Goal: Use online tool/utility: Utilize a website feature to perform a specific function

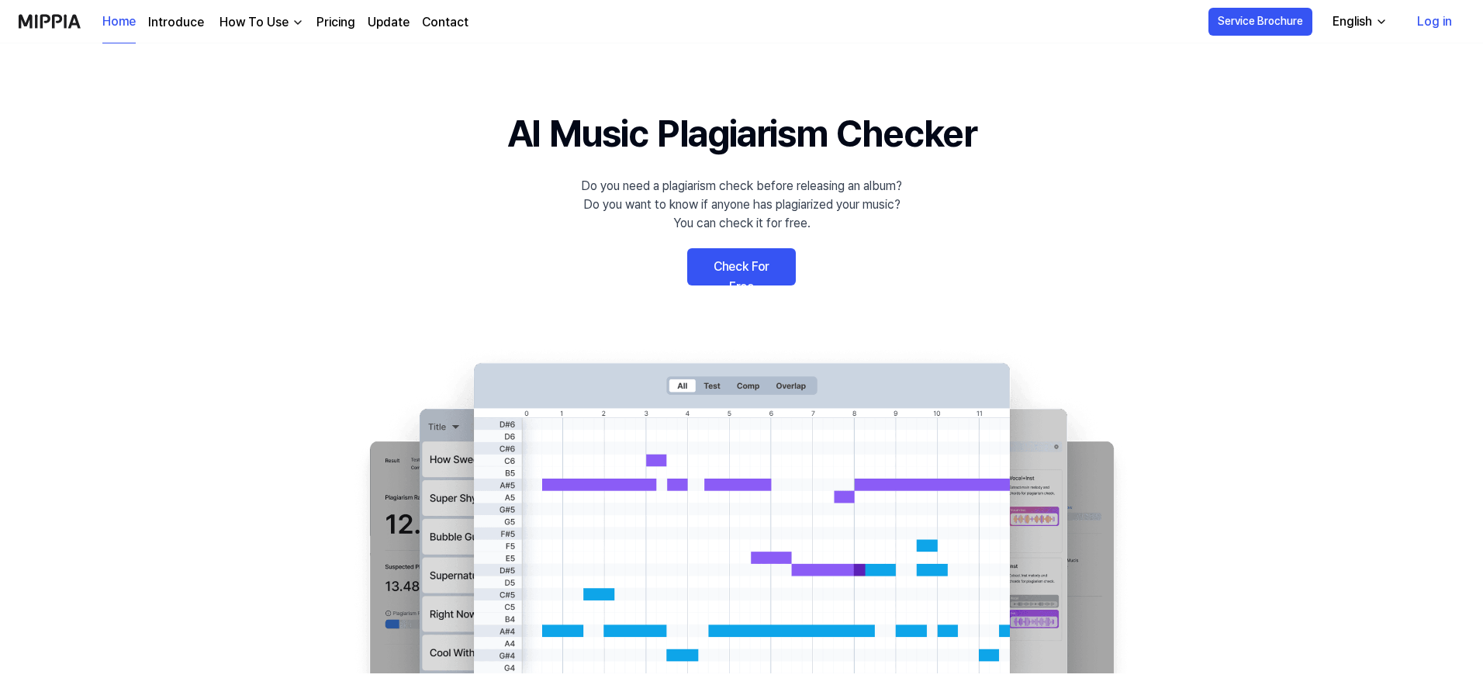
click at [761, 266] on link "Check For Free" at bounding box center [741, 266] width 109 height 37
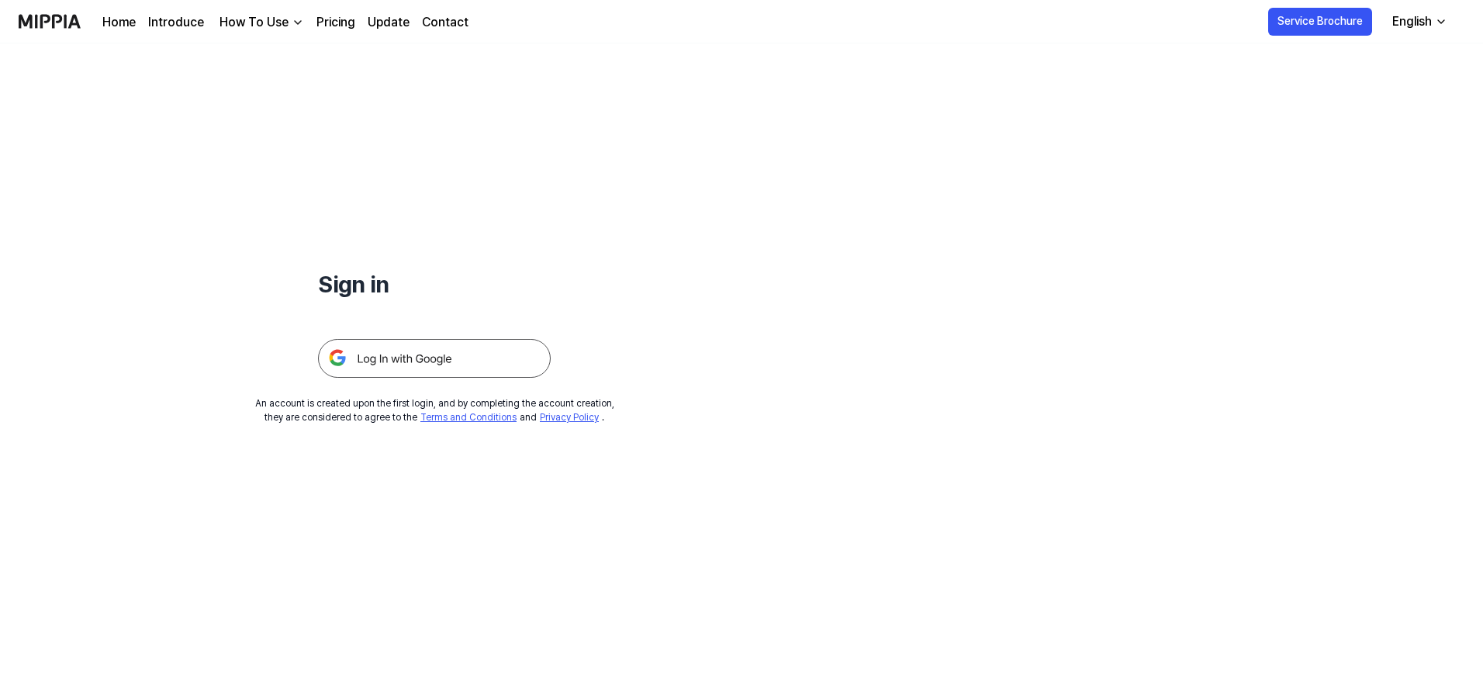
click at [431, 359] on img at bounding box center [434, 358] width 233 height 39
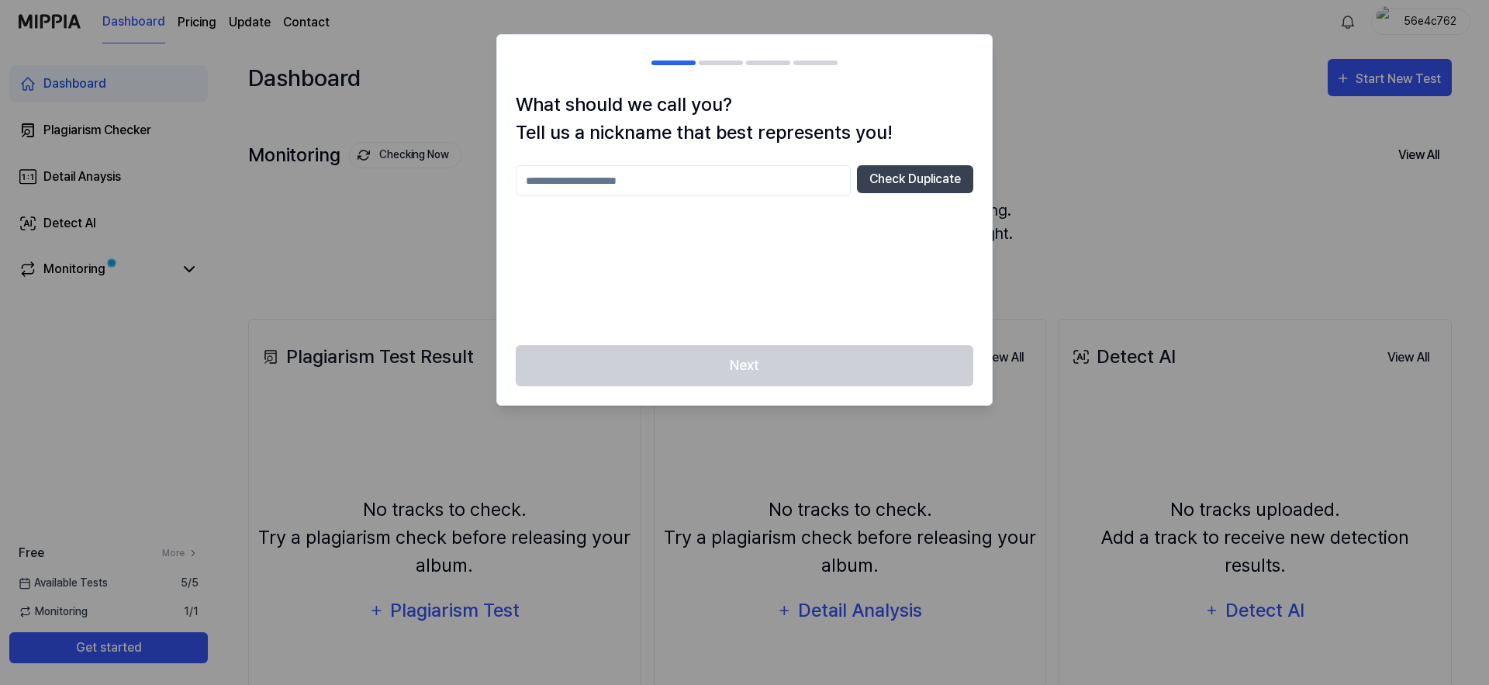
click at [752, 176] on input "text" at bounding box center [683, 180] width 335 height 31
type input "*"
click at [884, 177] on button "Check Duplicate" at bounding box center [915, 179] width 116 height 28
click at [706, 184] on input "*" at bounding box center [683, 180] width 335 height 31
type input "*********"
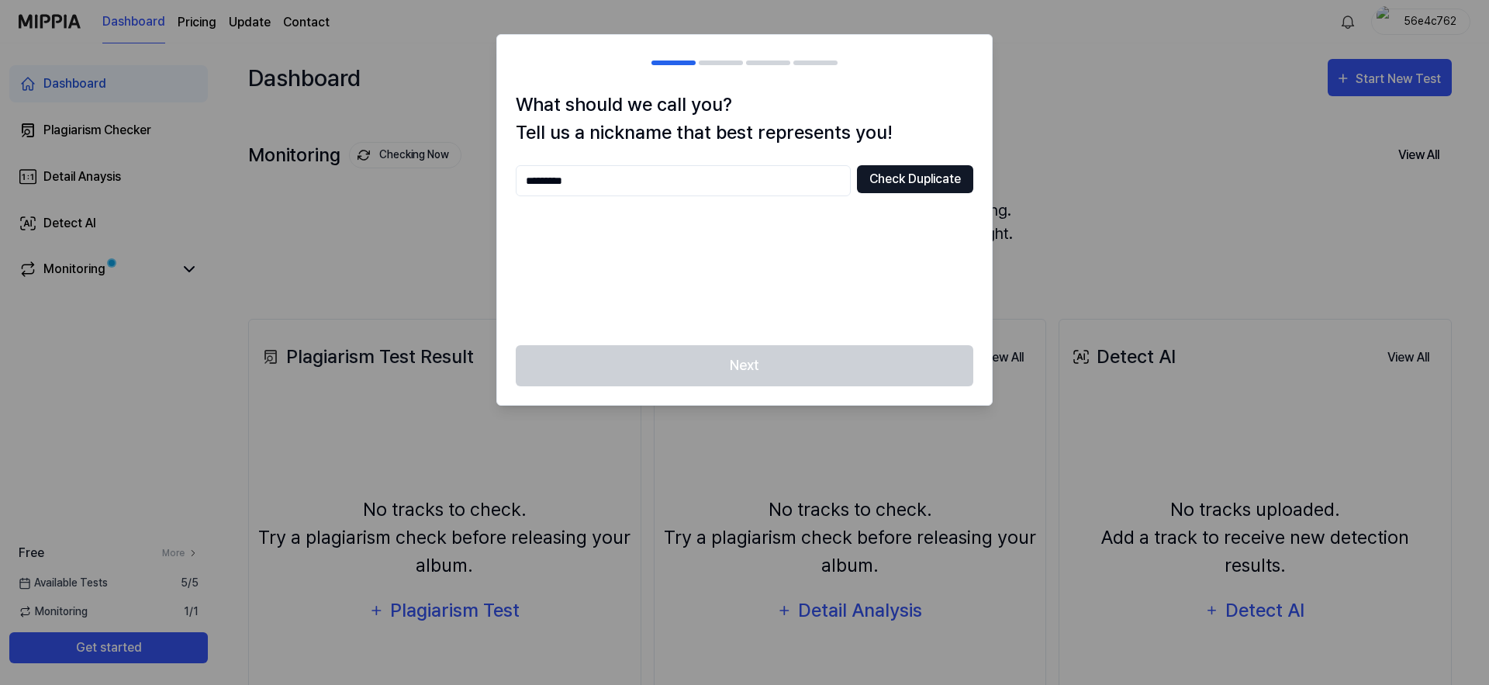
click at [891, 178] on button "Check Duplicate" at bounding box center [915, 179] width 116 height 28
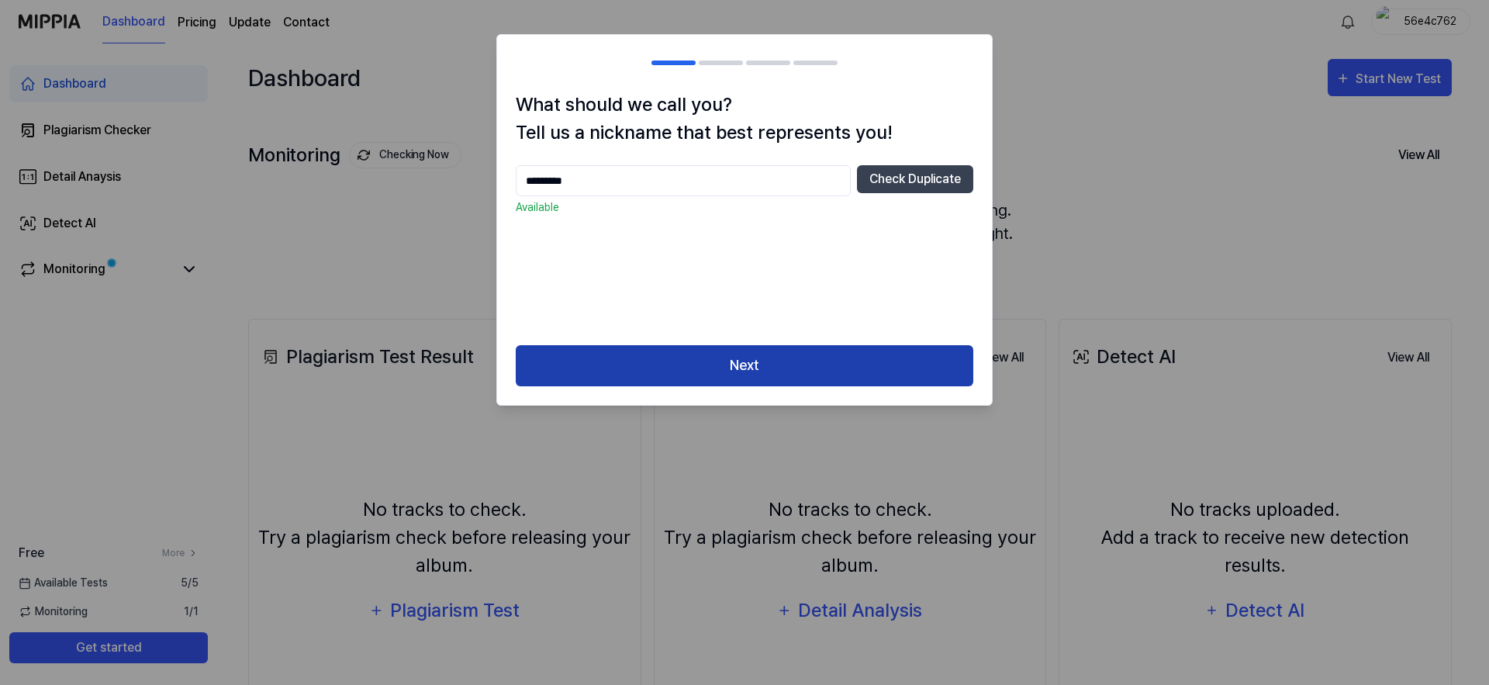
click at [696, 371] on button "Next" at bounding box center [745, 365] width 458 height 41
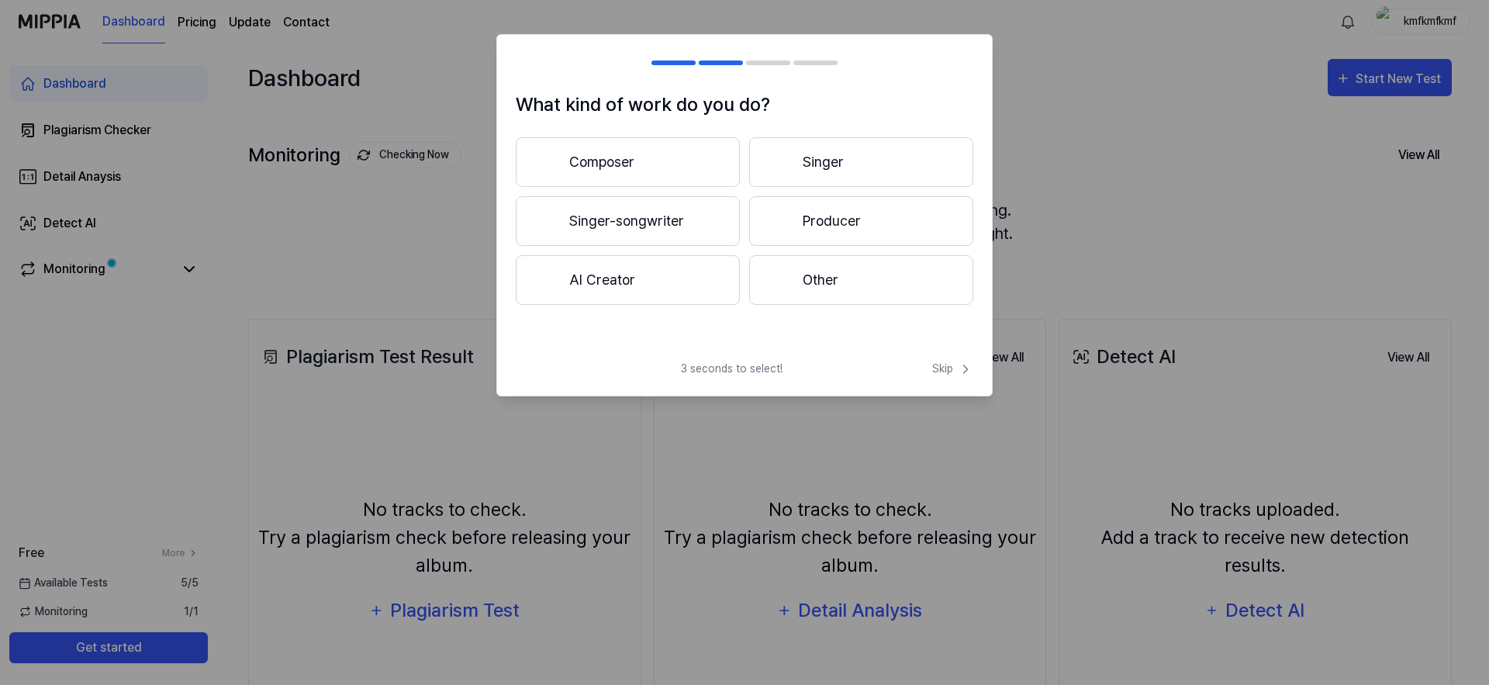
click at [658, 214] on button "Singer-songwriter" at bounding box center [628, 221] width 224 height 50
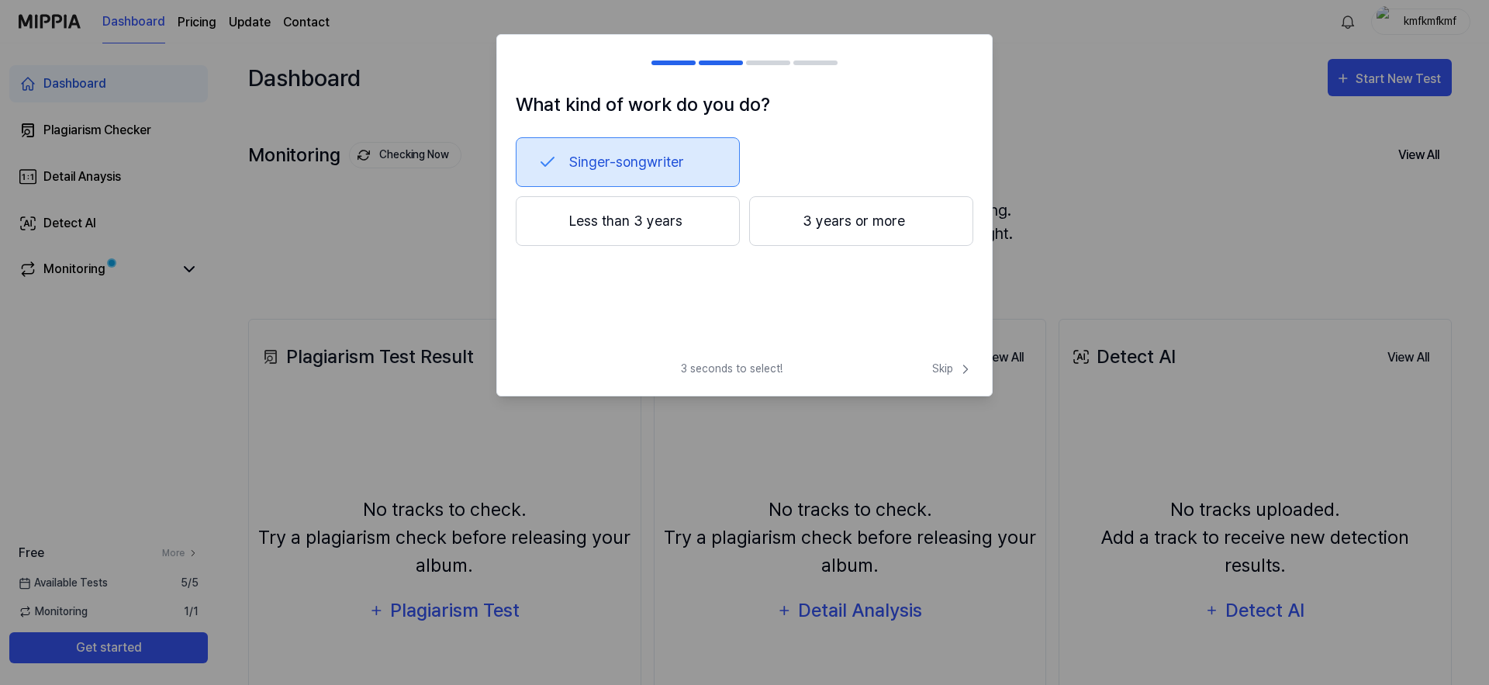
click at [687, 226] on button "Less than 3 years" at bounding box center [628, 221] width 224 height 50
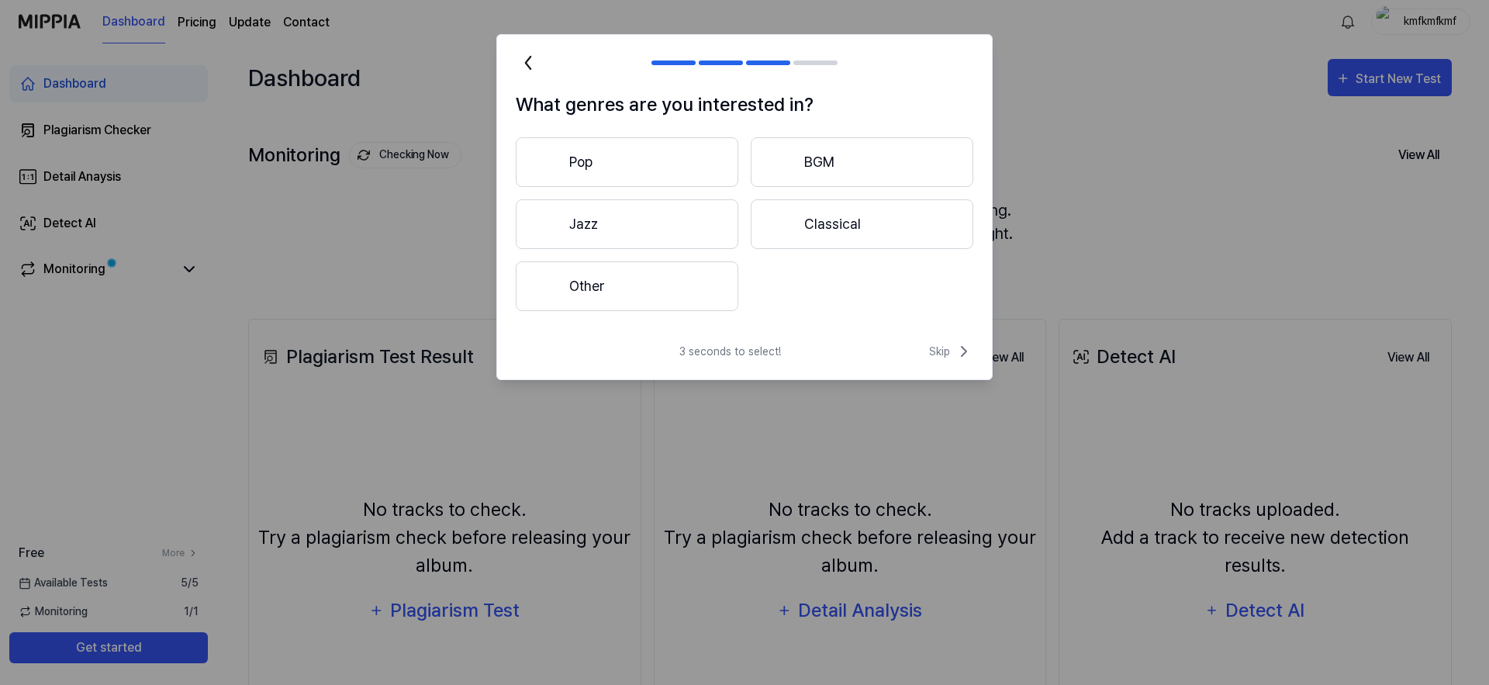
click at [685, 161] on button "Pop" at bounding box center [627, 162] width 223 height 50
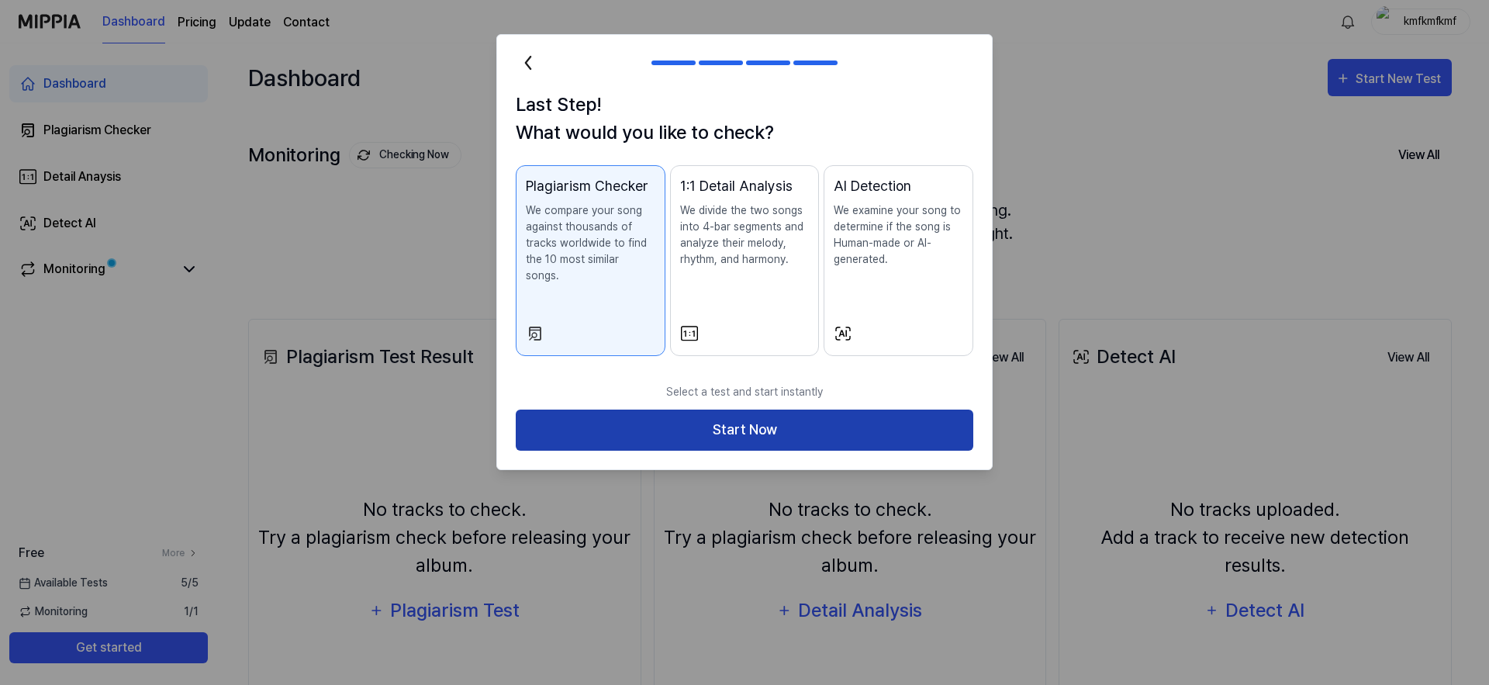
click at [752, 413] on button "Start Now" at bounding box center [745, 429] width 458 height 41
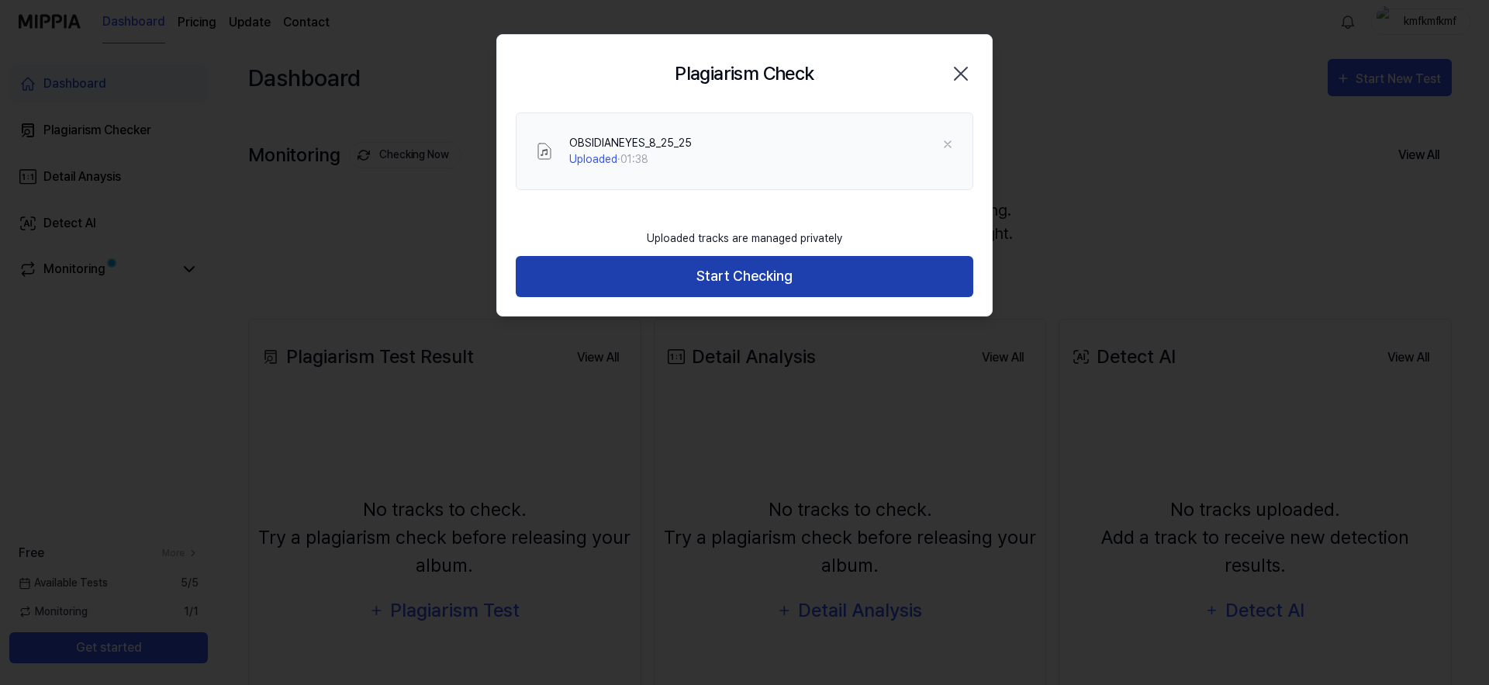
click at [652, 275] on button "Start Checking" at bounding box center [745, 276] width 458 height 41
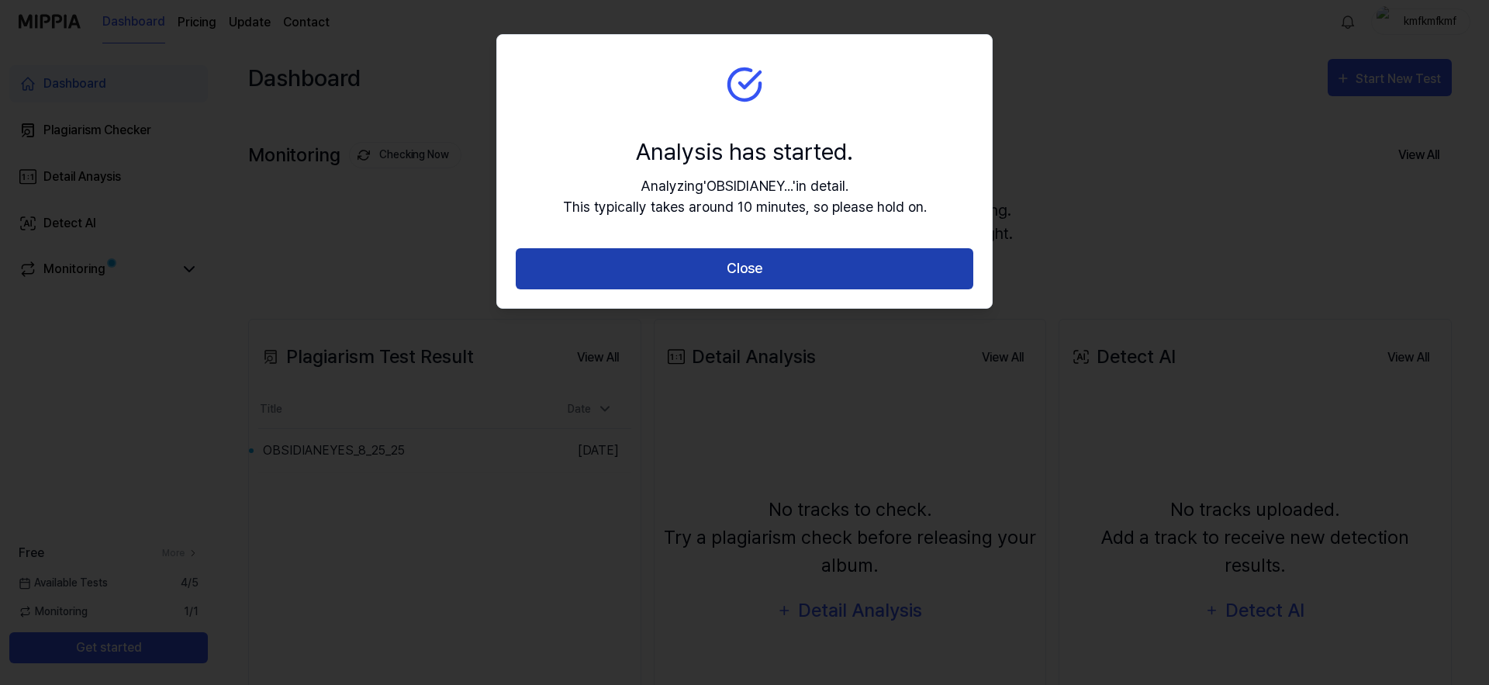
click at [652, 275] on button "Close" at bounding box center [745, 268] width 458 height 41
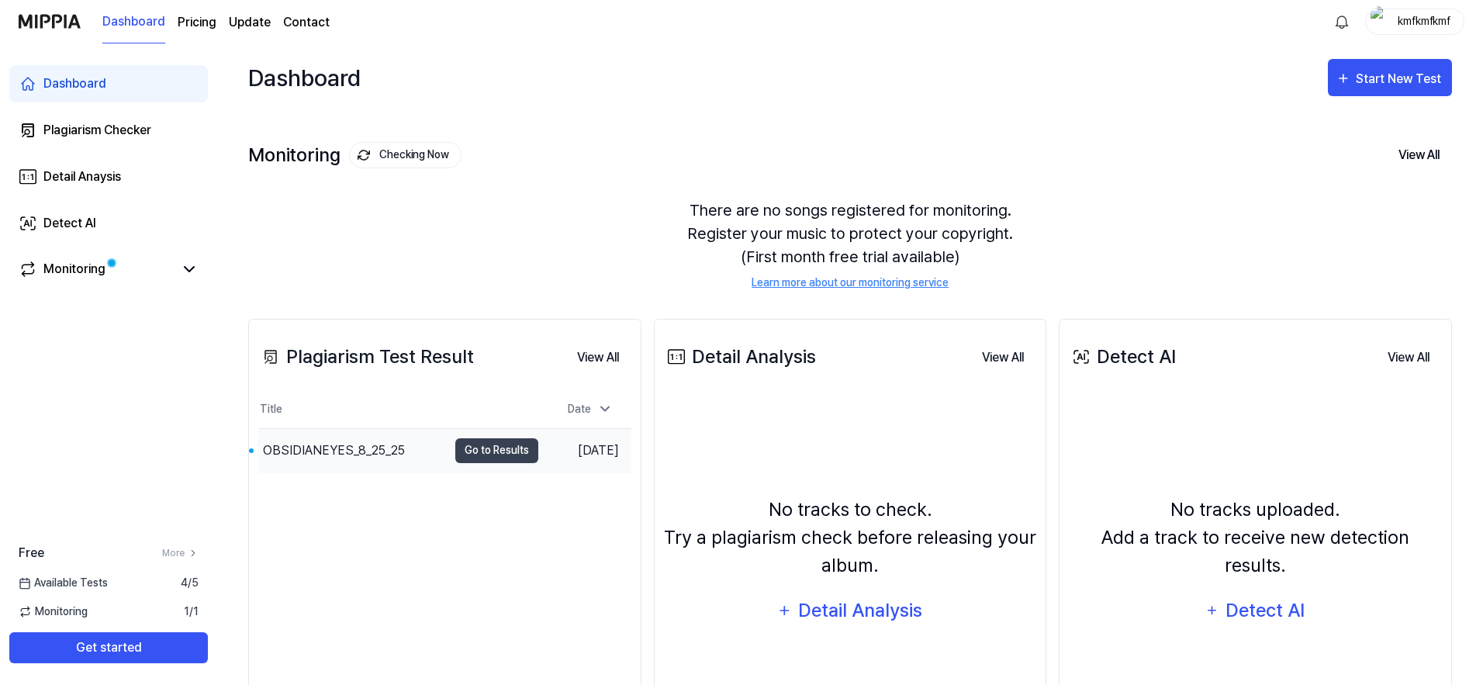
click at [365, 448] on div "OBSIDIANEYES_8_25_25" at bounding box center [334, 450] width 142 height 19
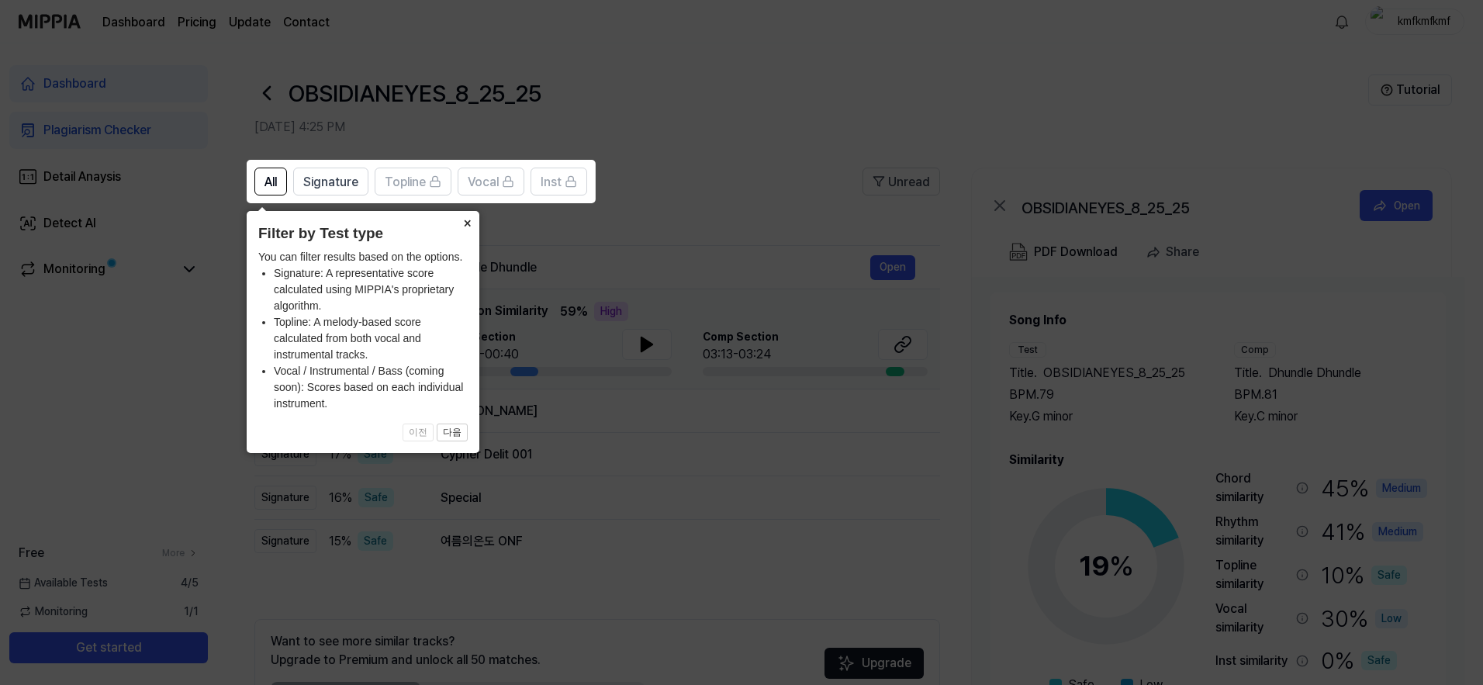
click at [468, 223] on button "×" at bounding box center [466, 222] width 25 height 22
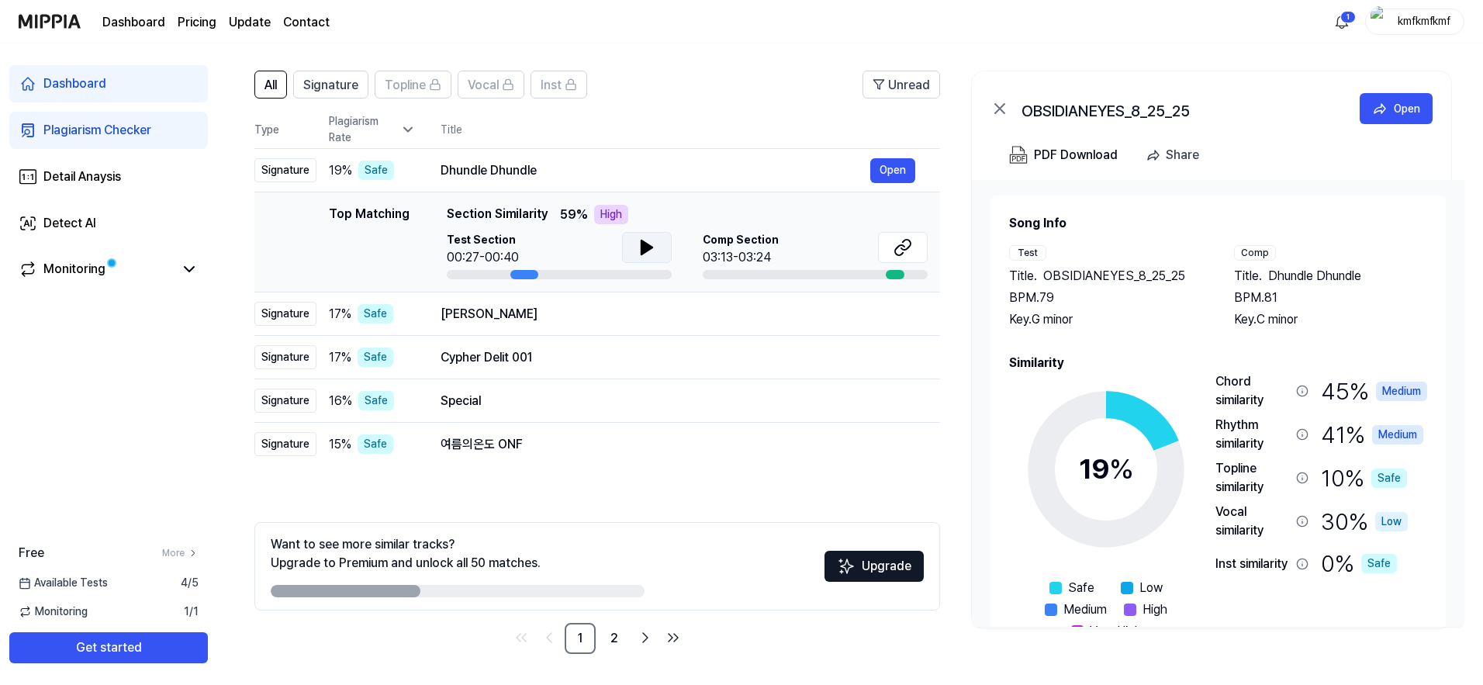
click at [644, 249] on icon at bounding box center [646, 247] width 11 height 14
click at [644, 249] on icon at bounding box center [643, 247] width 3 height 12
click at [887, 169] on button "Open" at bounding box center [892, 170] width 45 height 25
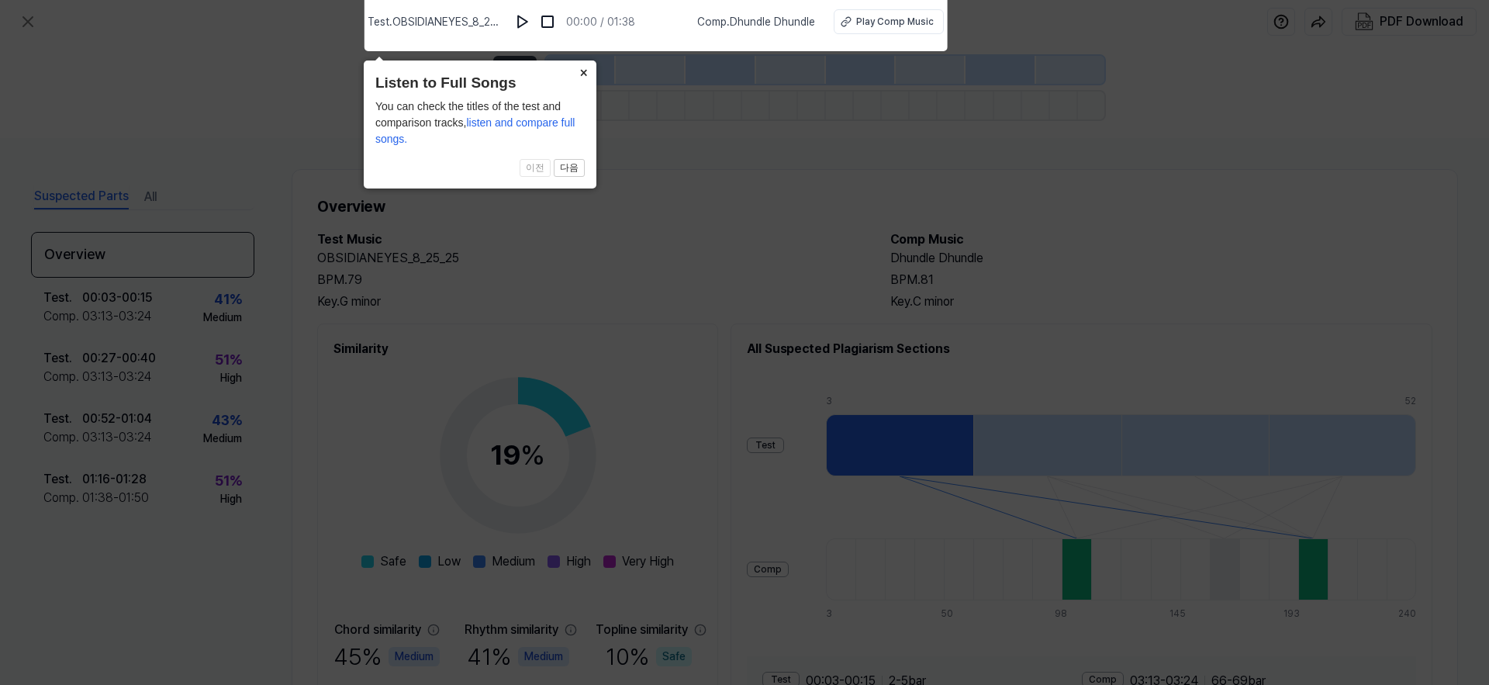
click at [584, 74] on button "×" at bounding box center [584, 71] width 25 height 22
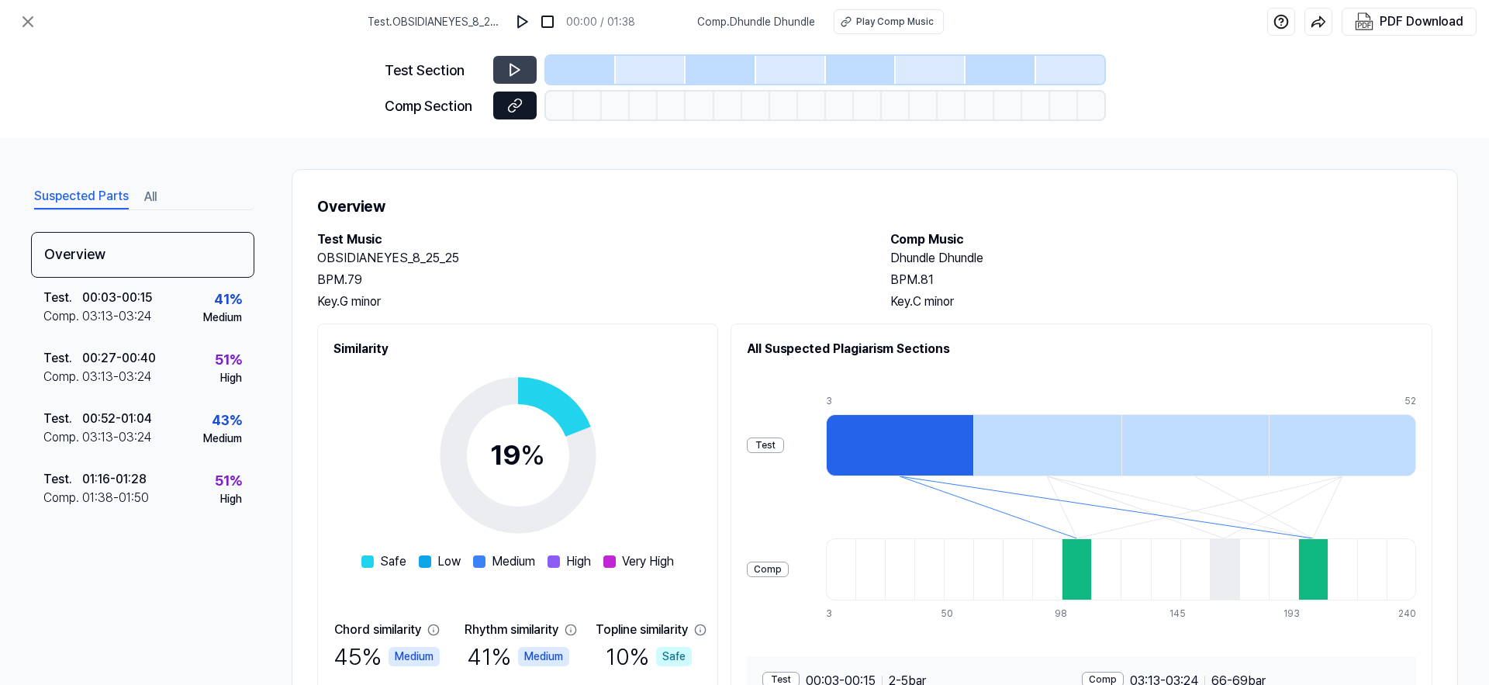
click at [520, 100] on icon at bounding box center [517, 103] width 8 height 9
click at [636, 187] on div "Overview Test Music OBSIDIANEYES_8_25_25 BPM. 79 Key. G minor Comp Music Dhundl…" at bounding box center [875, 481] width 1166 height 625
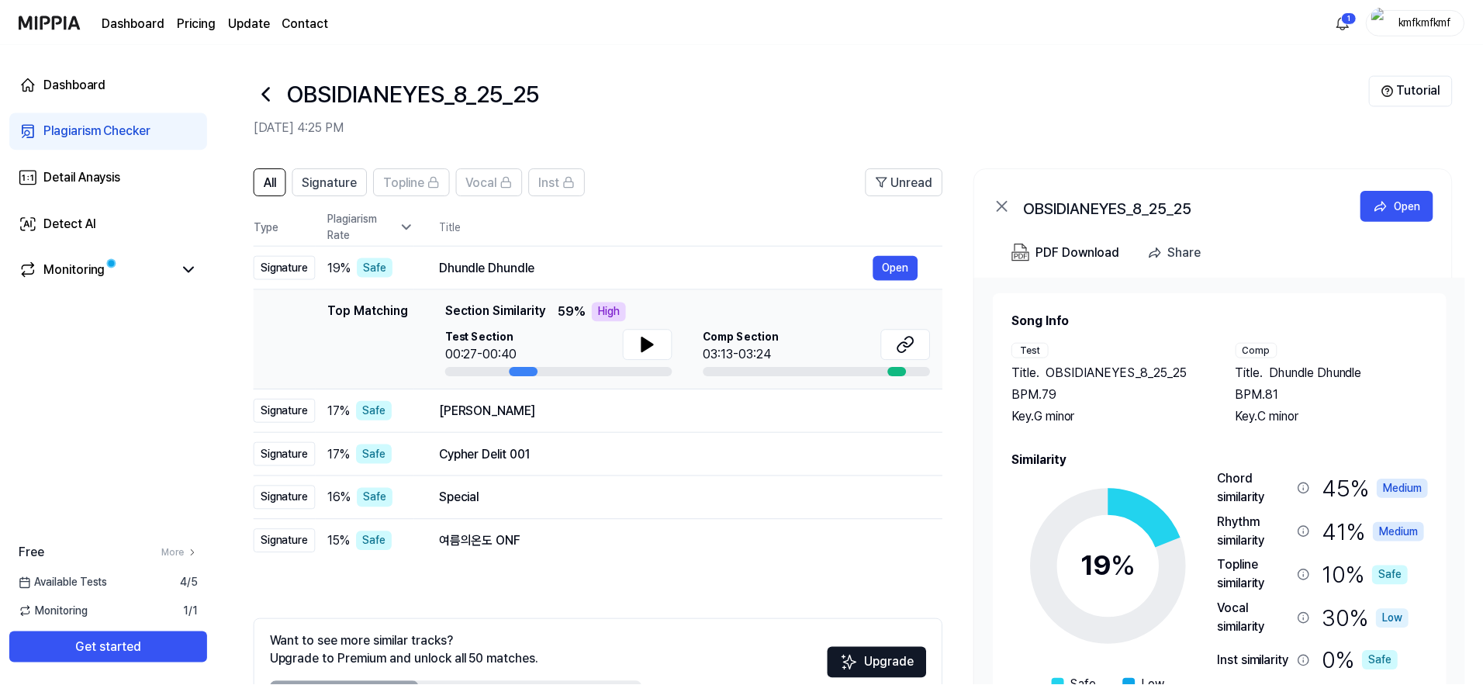
scroll to position [97, 0]
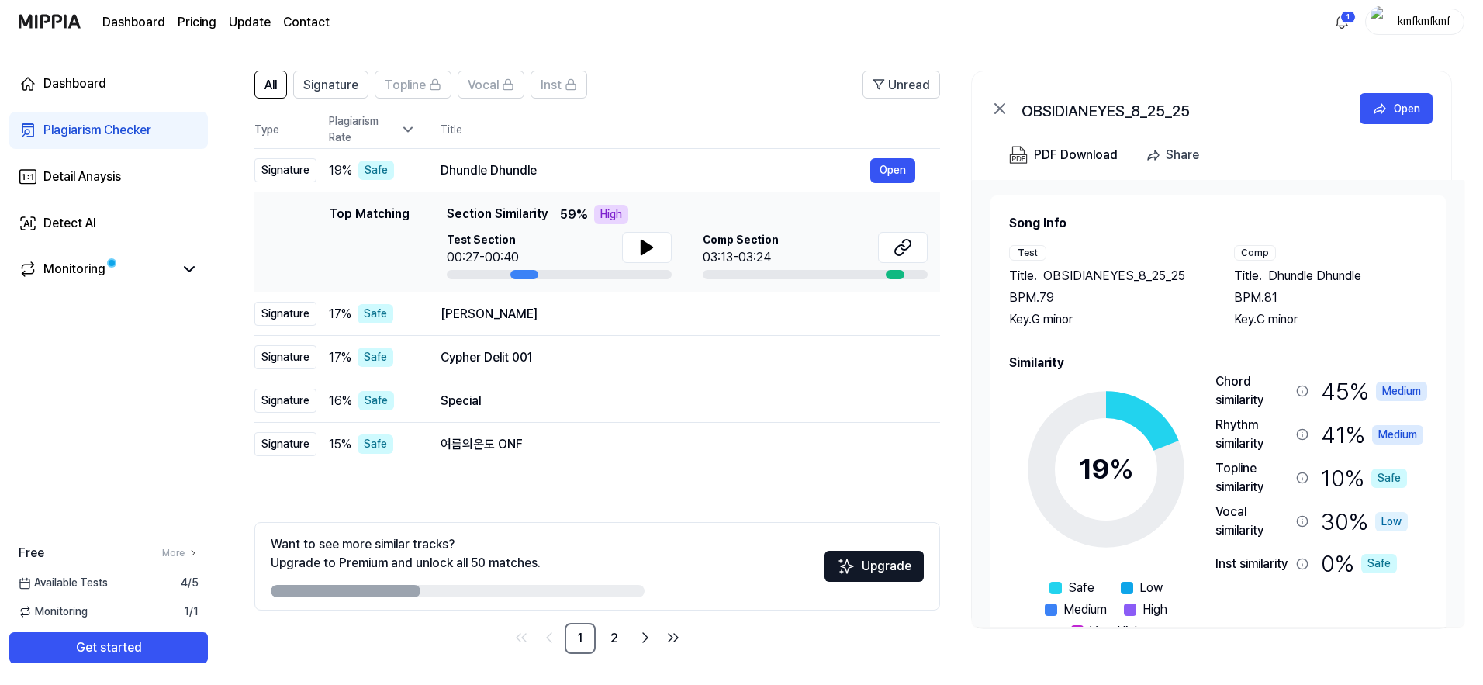
click at [462, 499] on div "All Signature Topline Vocal Inst Unread All Signature Topline Vocal Inst Type P…" at bounding box center [596, 362] width 685 height 583
click at [473, 443] on div "여름의온도 ONF" at bounding box center [655, 444] width 430 height 19
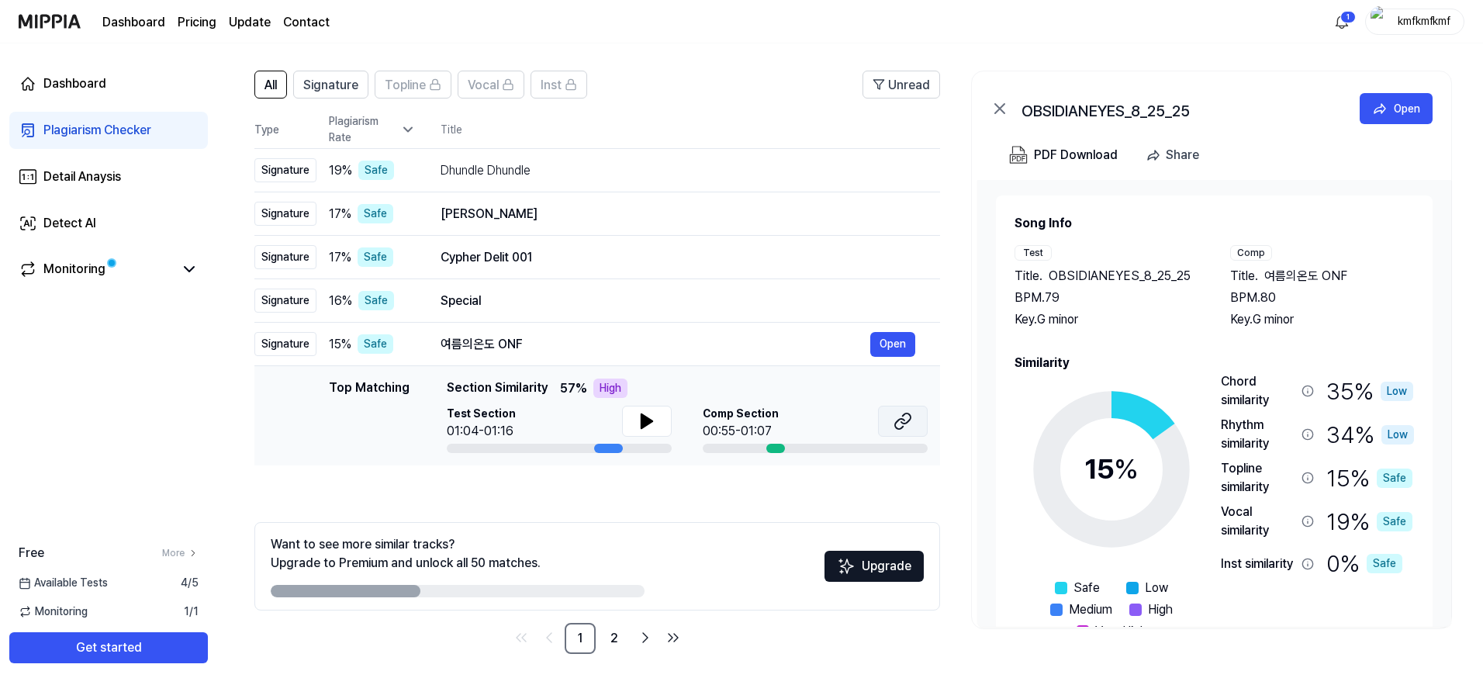
click at [897, 430] on icon at bounding box center [902, 421] width 19 height 19
click at [609, 641] on link "2" at bounding box center [614, 638] width 31 height 31
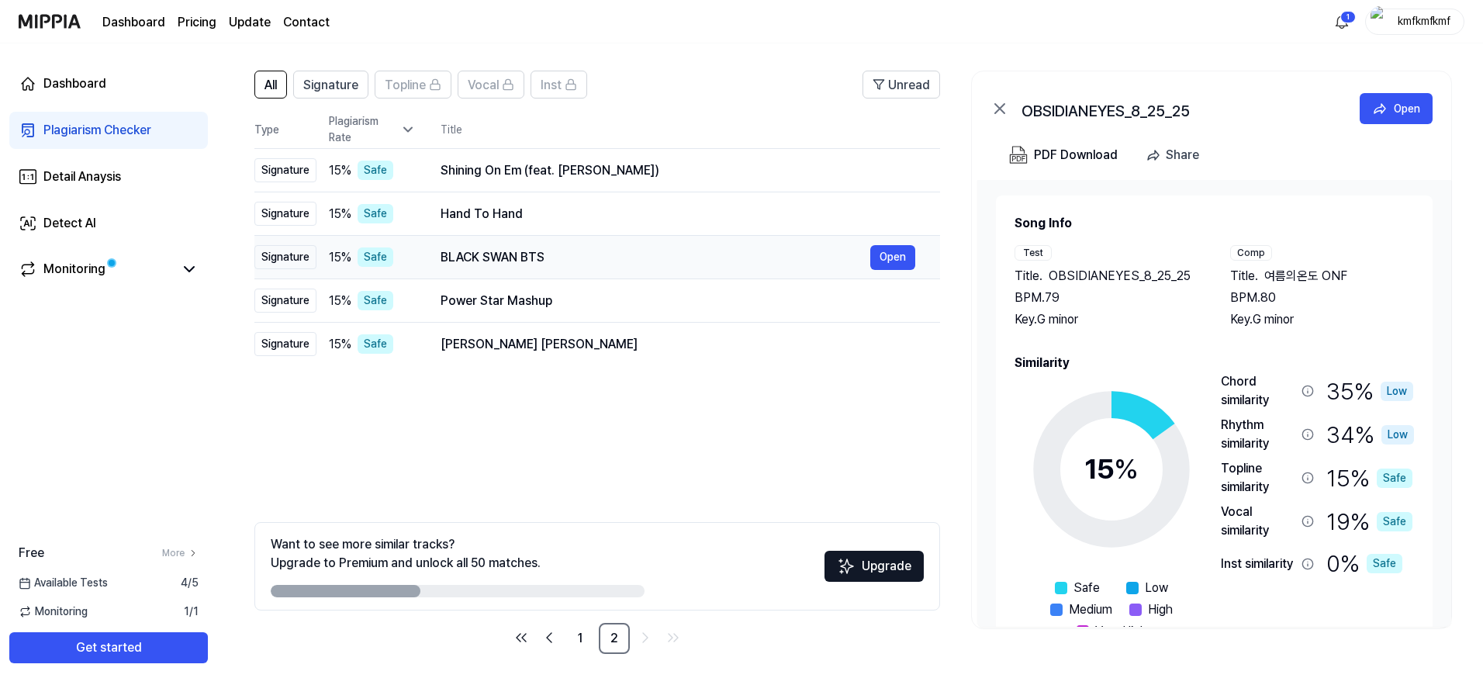
click at [508, 258] on div "BLACK SWAN BTS" at bounding box center [655, 257] width 430 height 19
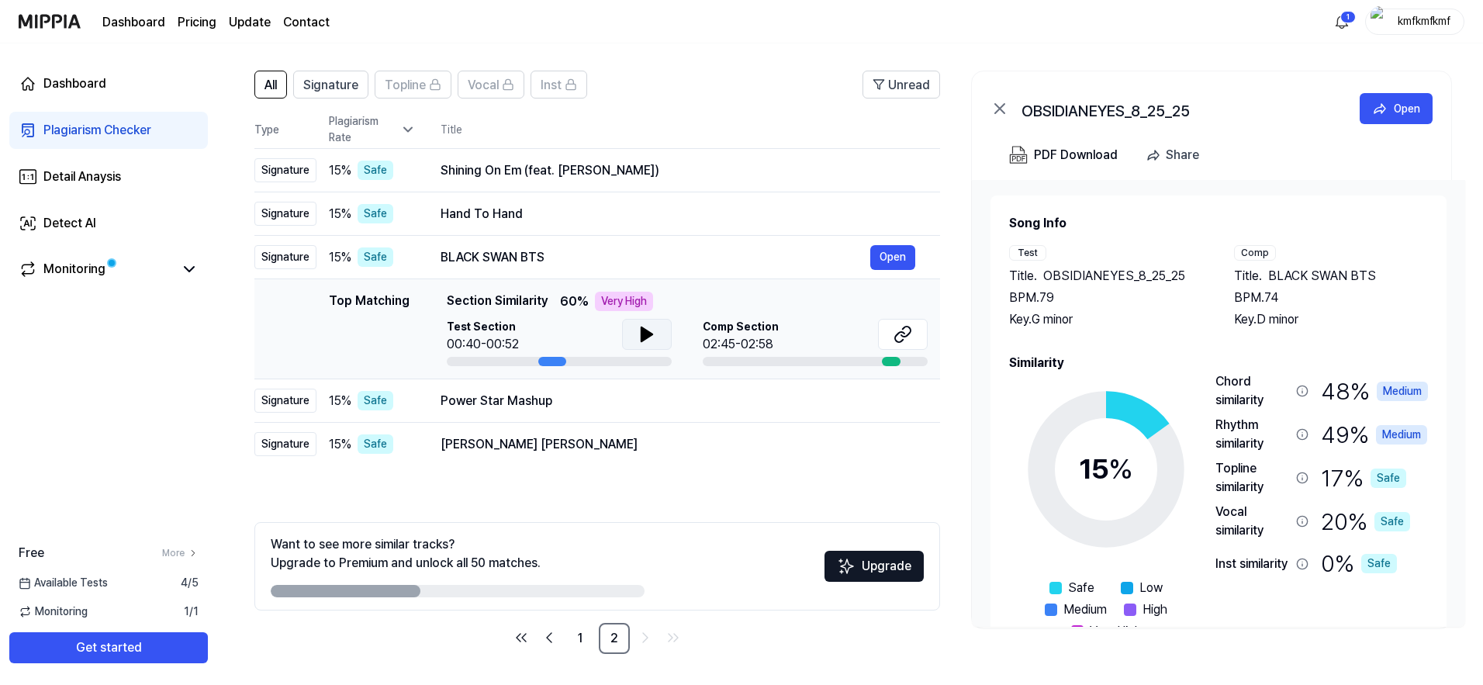
click at [647, 334] on icon at bounding box center [646, 334] width 11 height 14
click at [648, 334] on icon at bounding box center [649, 334] width 3 height 12
click at [911, 337] on icon at bounding box center [902, 334] width 19 height 19
click at [679, 71] on header "All Signature Topline Vocal Inst Unread" at bounding box center [596, 91] width 685 height 40
